Goal: Task Accomplishment & Management: Manage account settings

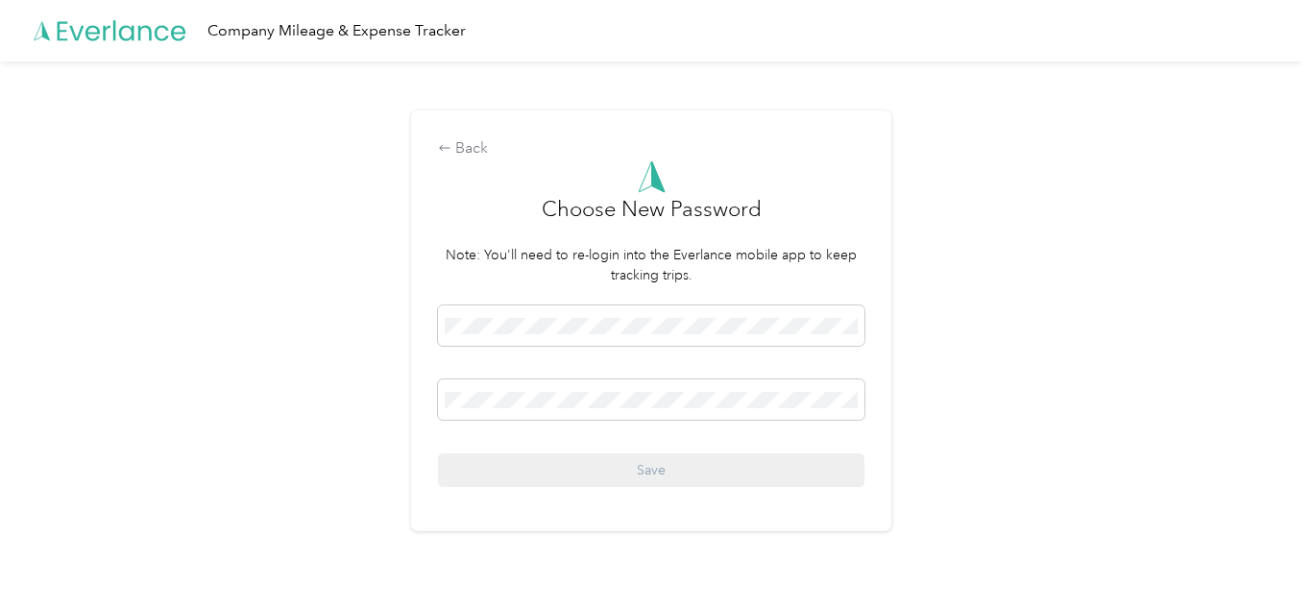
click at [990, 312] on div "Back Choose New Password Note: You'll need to re-login into the Everlance mobil…" at bounding box center [651, 328] width 1303 height 535
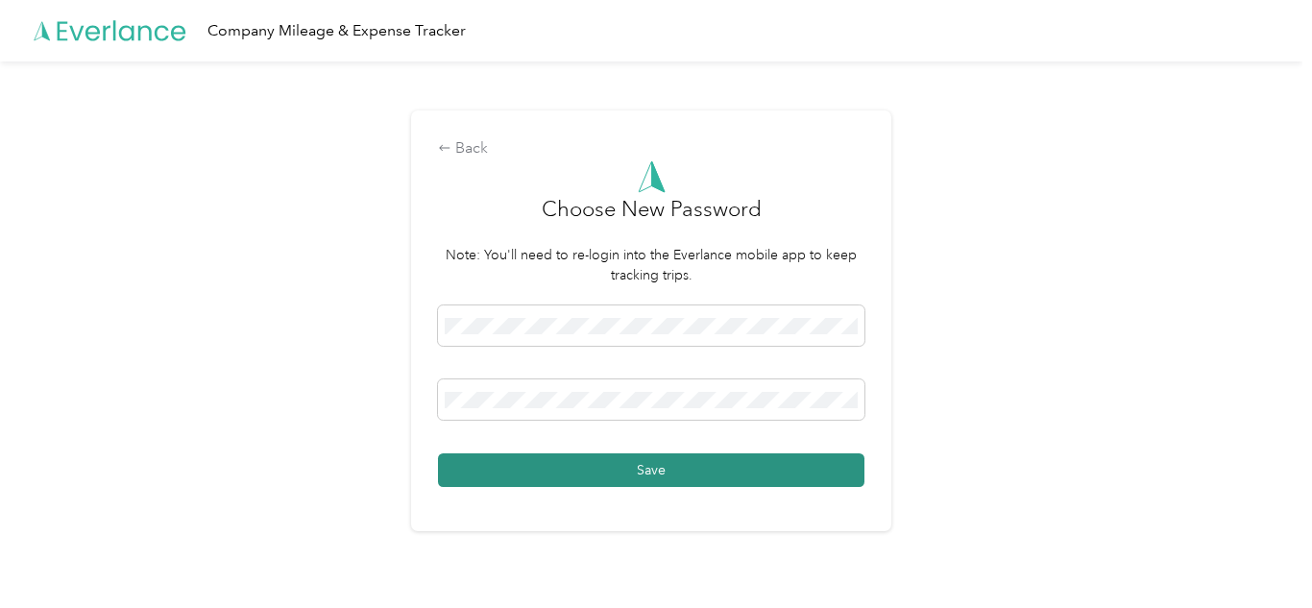
click at [592, 481] on button "Save" at bounding box center [651, 470] width 426 height 34
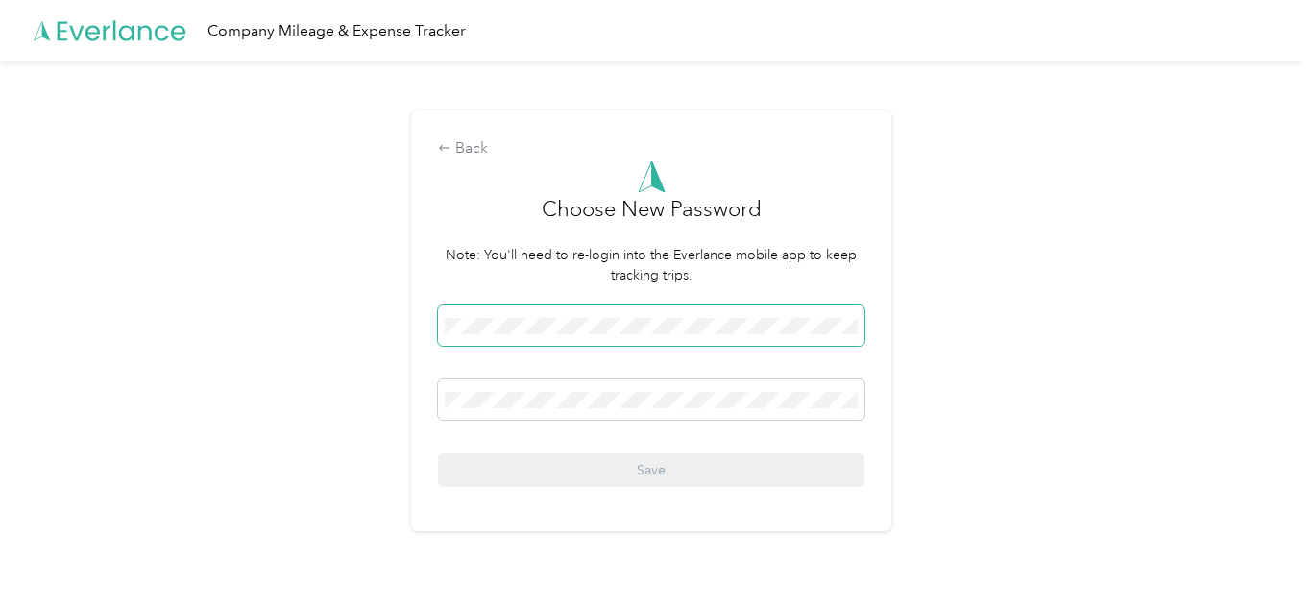
click at [603, 335] on span at bounding box center [651, 325] width 426 height 40
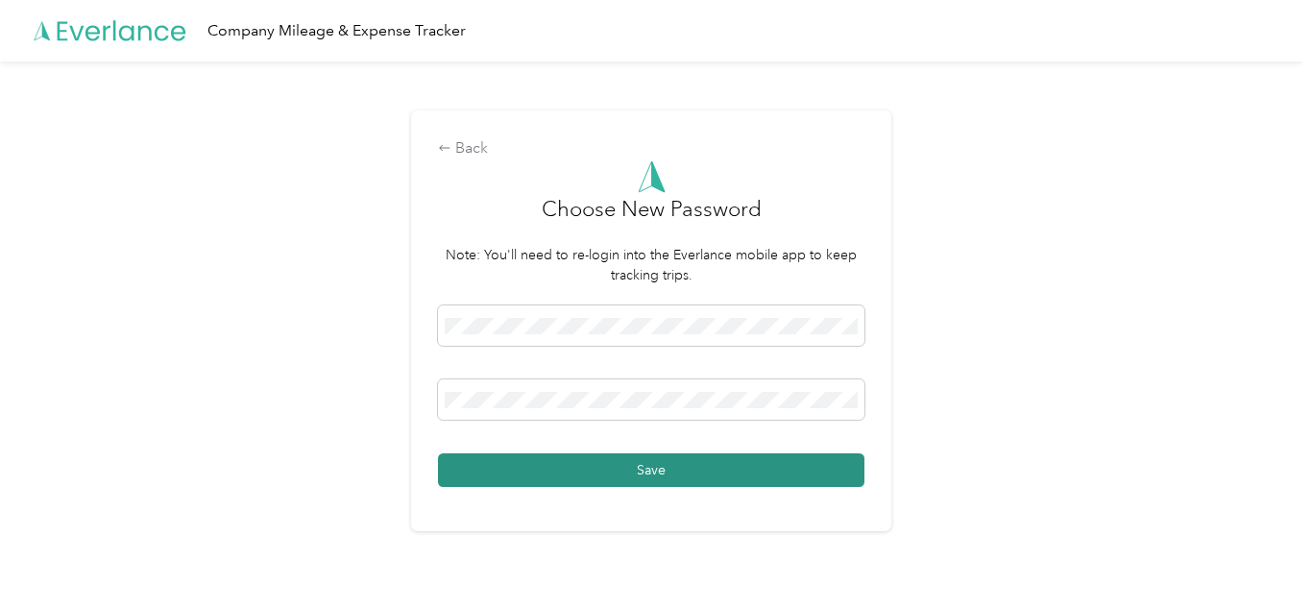
click at [716, 465] on button "Save" at bounding box center [651, 470] width 426 height 34
click at [838, 477] on button "Save" at bounding box center [651, 470] width 426 height 34
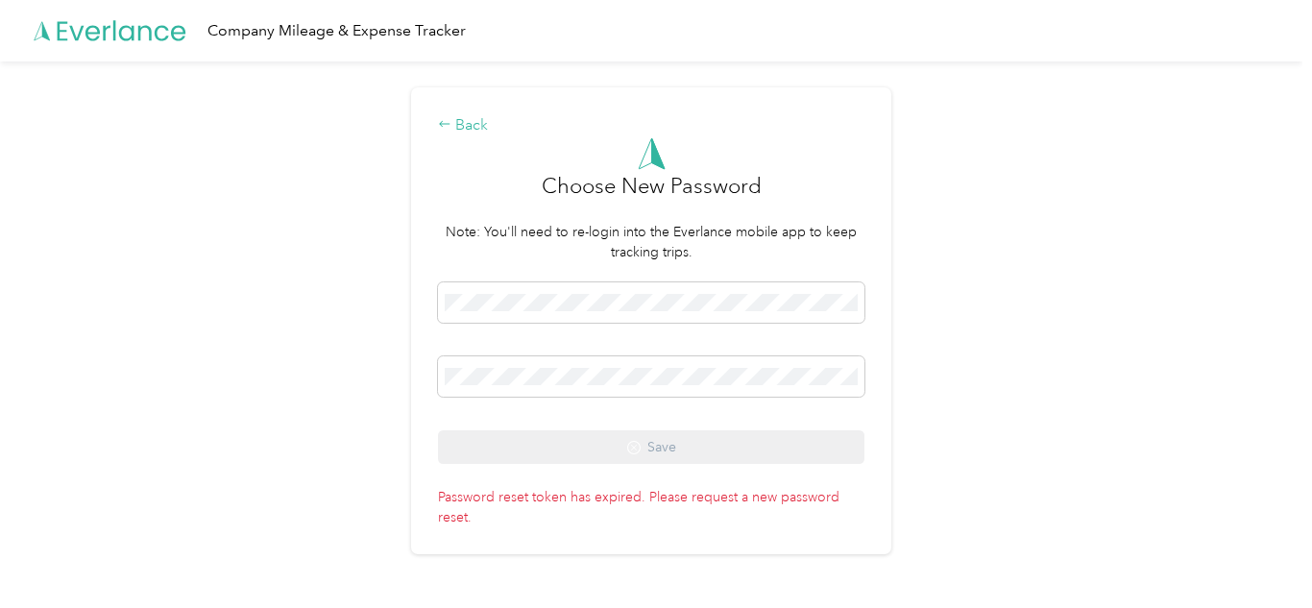
click at [458, 124] on div "Back" at bounding box center [651, 125] width 426 height 23
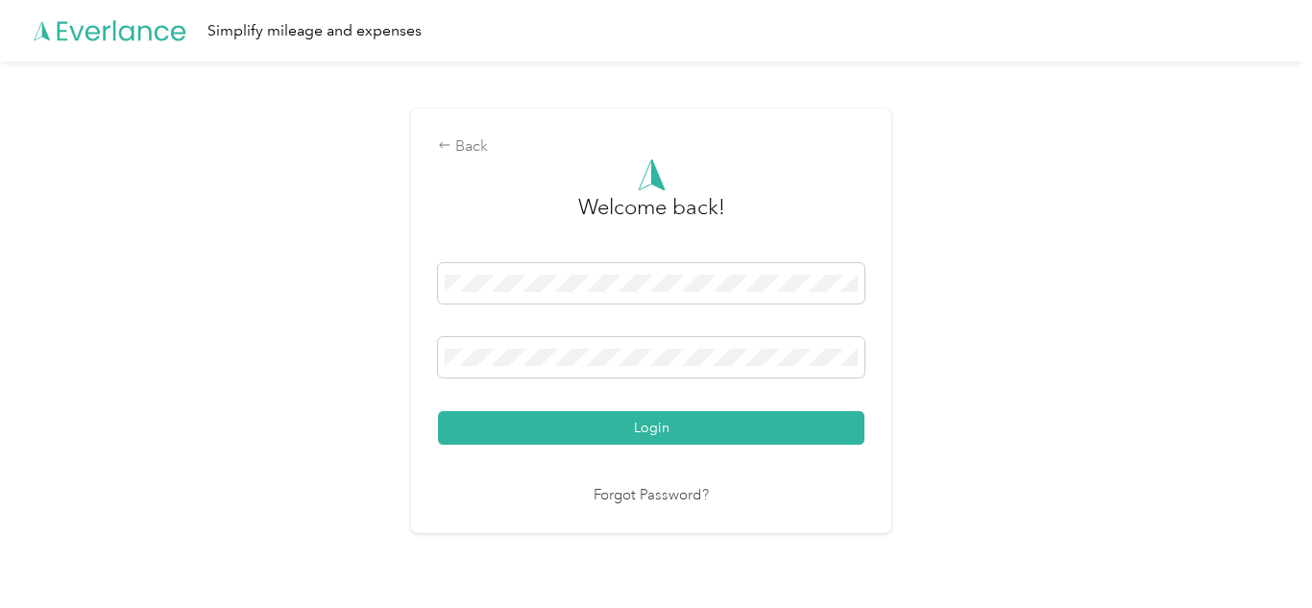
click at [617, 500] on link "Forgot Password?" at bounding box center [651, 496] width 115 height 22
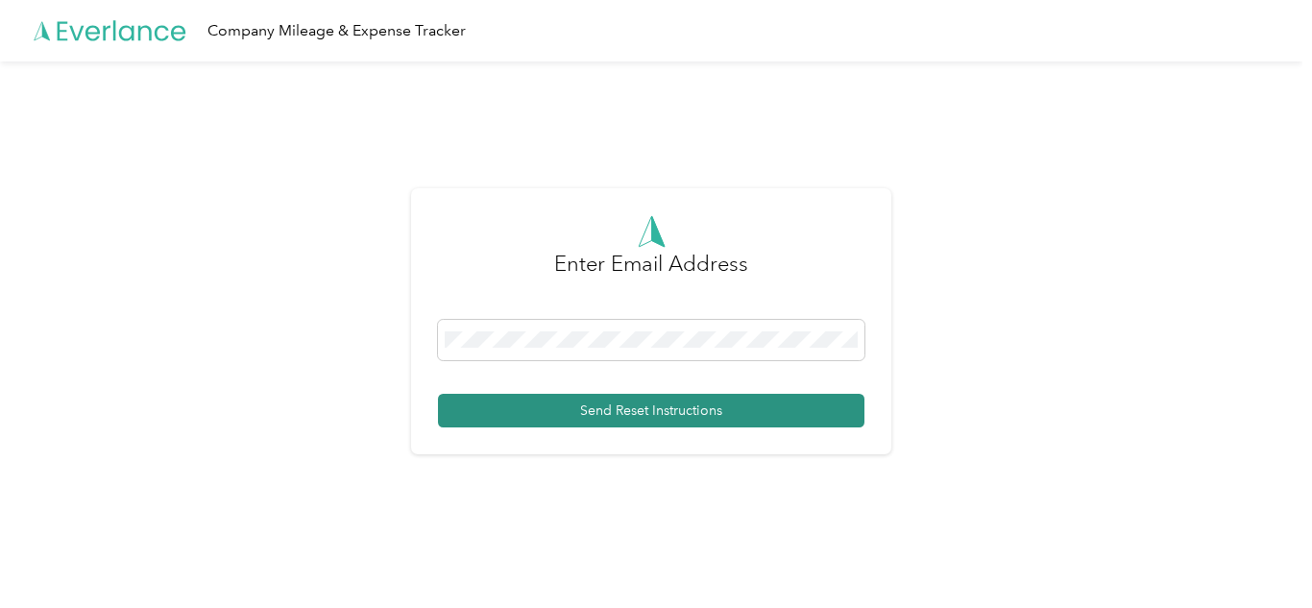
click at [621, 413] on button "Send Reset Instructions" at bounding box center [651, 411] width 426 height 34
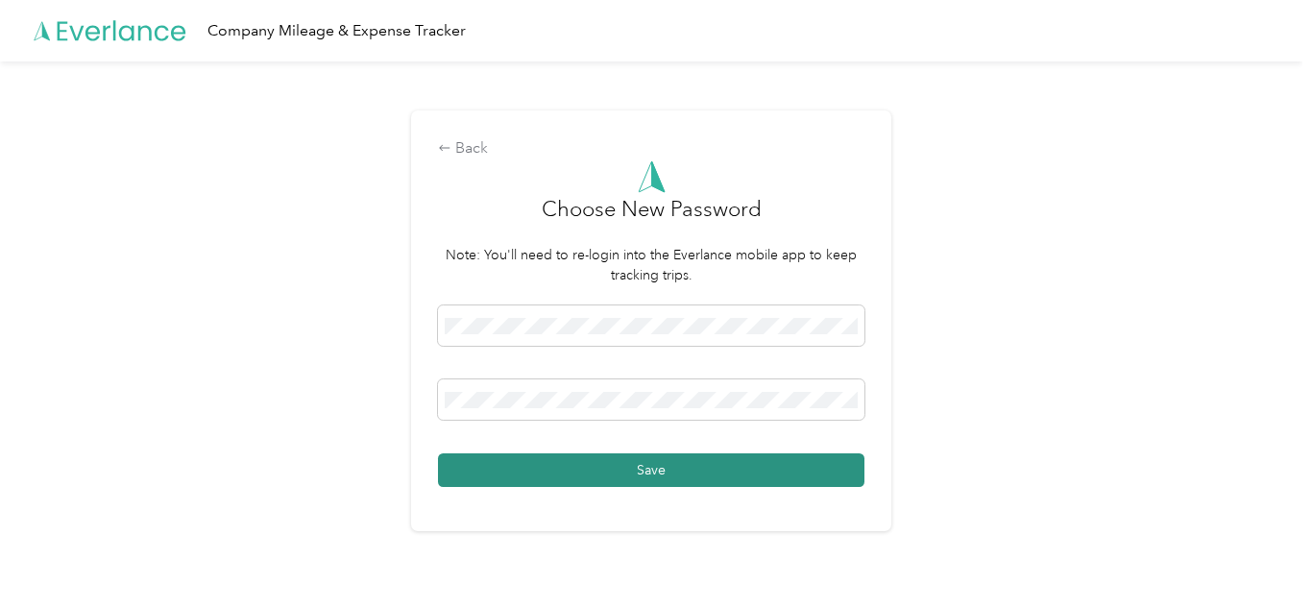
click at [628, 476] on button "Save" at bounding box center [651, 470] width 426 height 34
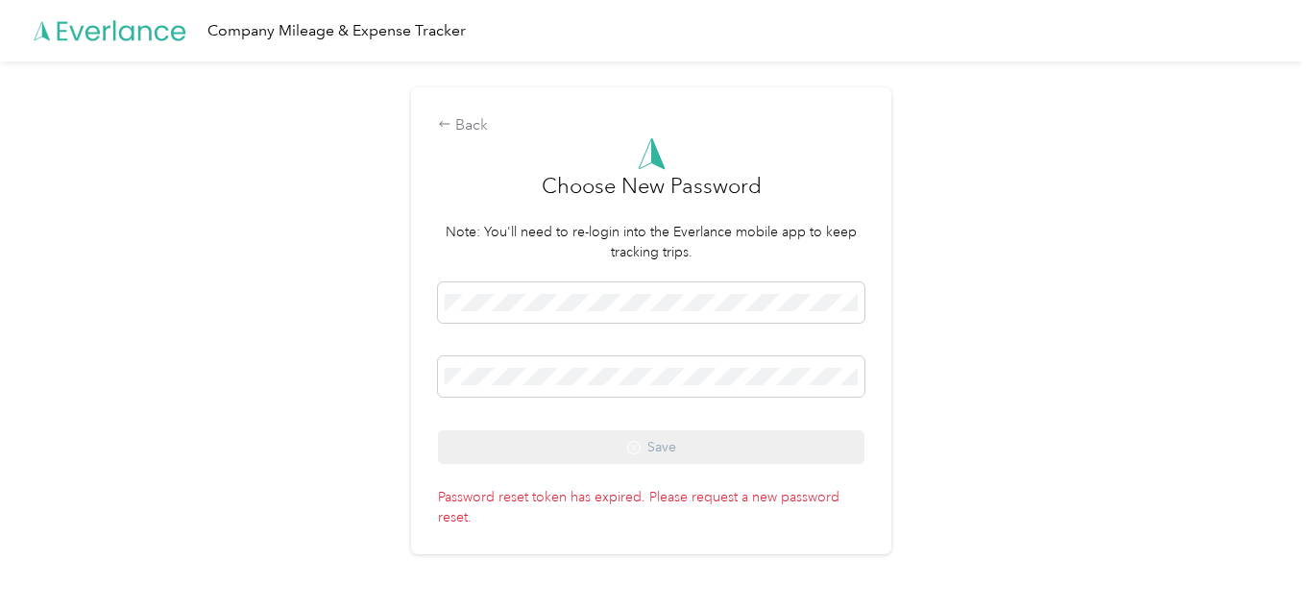
click at [670, 518] on p "Password reset token has expired. Please request a new password reset." at bounding box center [651, 503] width 426 height 47
click at [570, 436] on div "Save" at bounding box center [651, 373] width 426 height 182
